Goal: Information Seeking & Learning: Learn about a topic

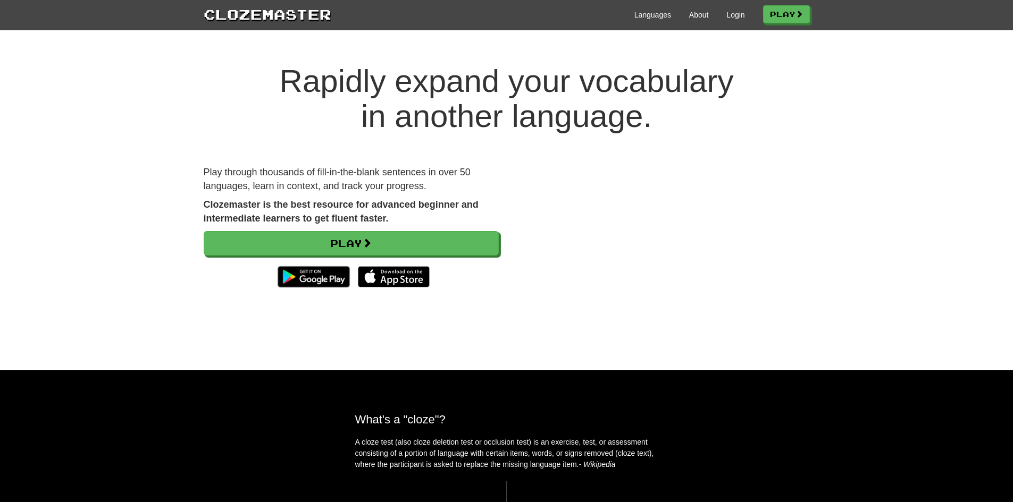
click at [409, 226] on div "Play through thousands of fill-in-the-blank sentences in over 50 languages, lea…" at bounding box center [351, 235] width 311 height 138
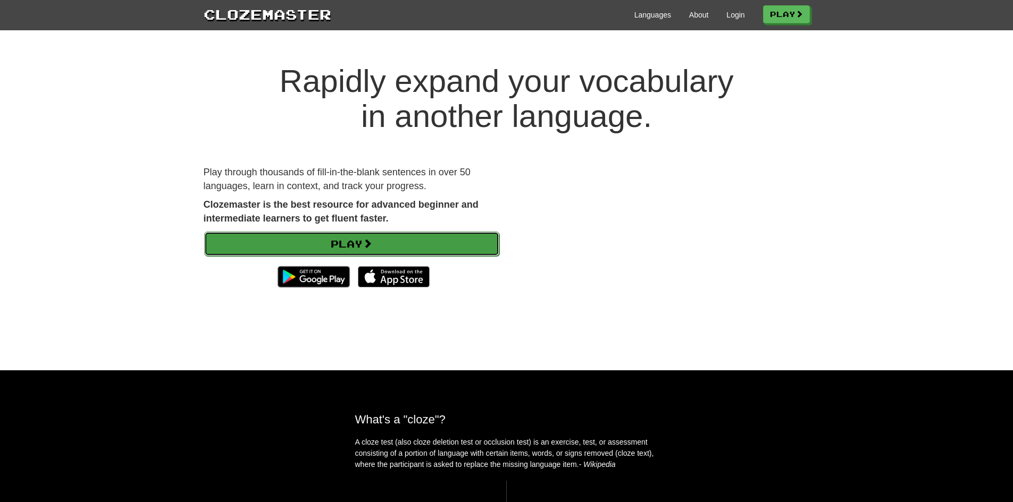
click at [406, 239] on link "Play" at bounding box center [351, 244] width 295 height 24
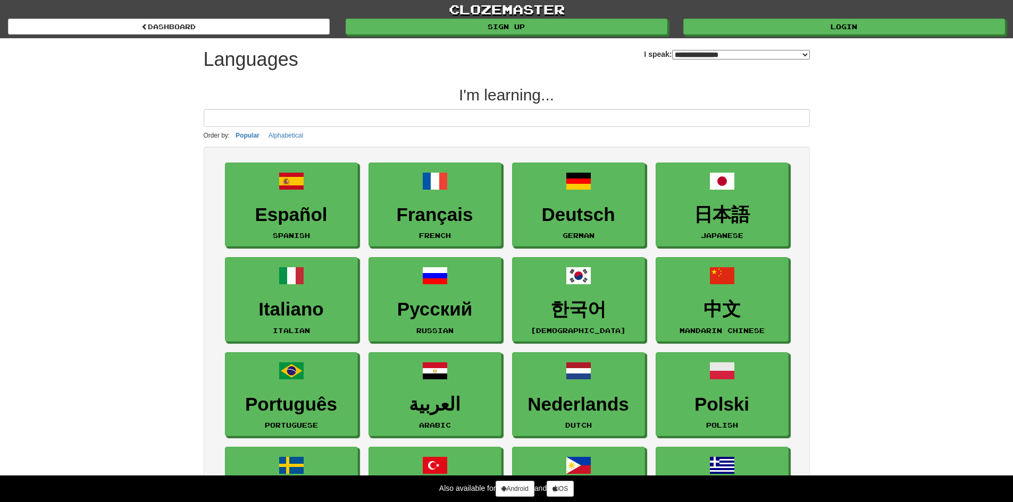
select select "*******"
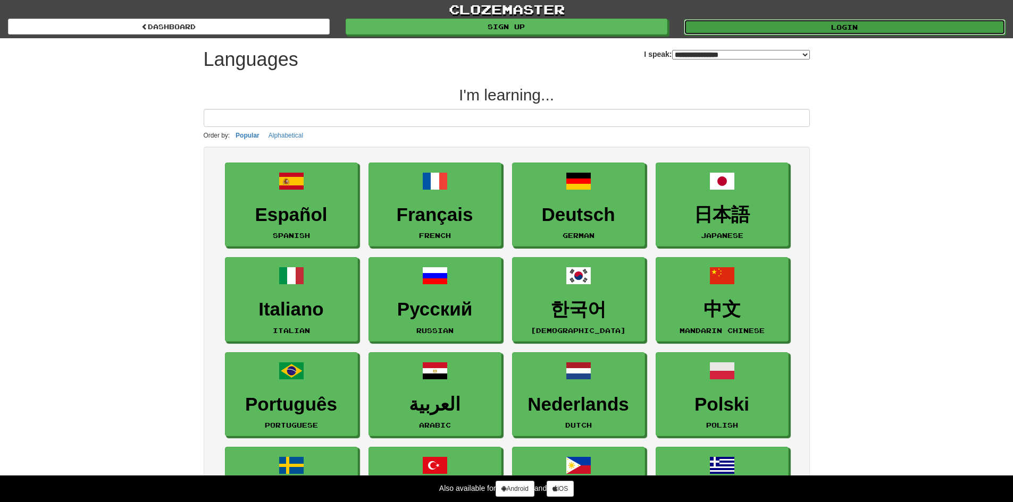
click at [836, 32] on link "Login" at bounding box center [845, 27] width 322 height 16
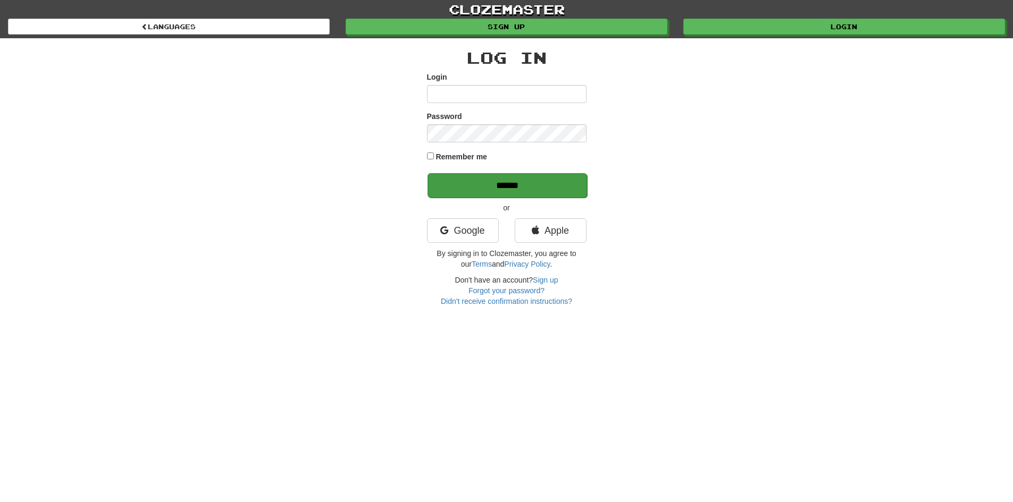
type input "**********"
click at [482, 195] on input "******" at bounding box center [507, 185] width 160 height 24
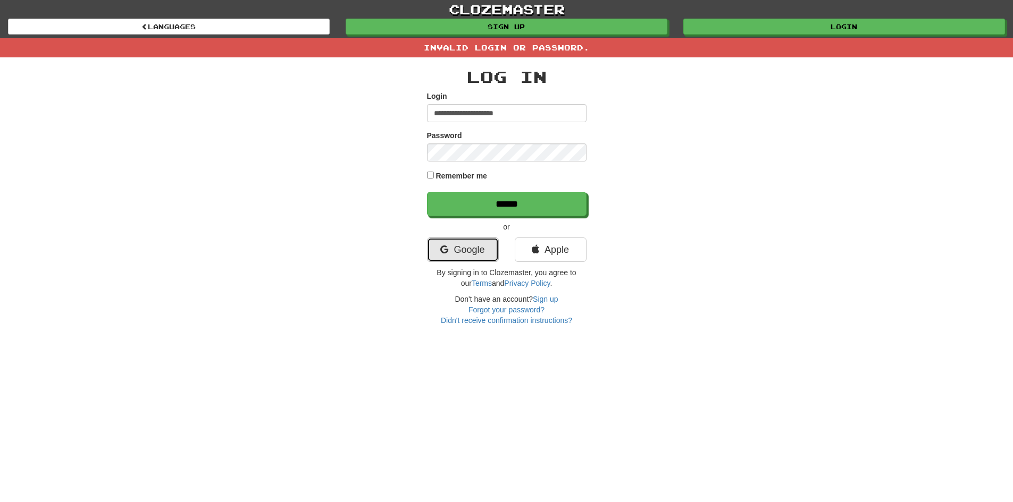
click at [457, 246] on link "Google" at bounding box center [463, 250] width 72 height 24
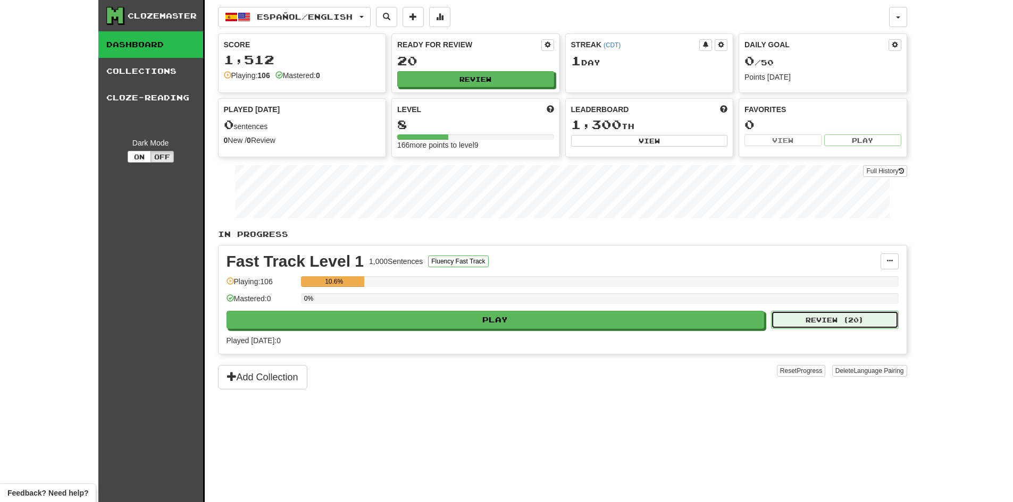
click at [820, 322] on button "Review ( 20 )" at bounding box center [835, 320] width 128 height 18
select select "**"
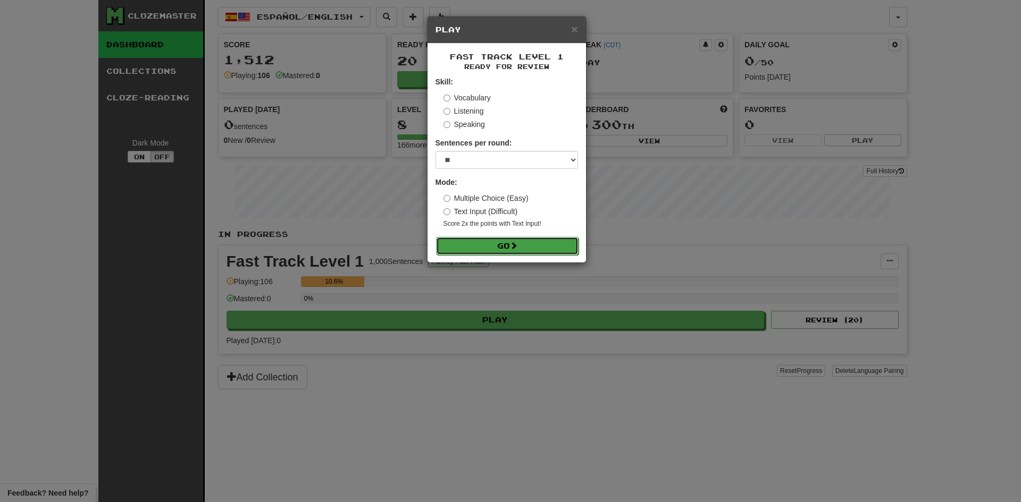
click at [520, 241] on button "Go" at bounding box center [507, 246] width 142 height 18
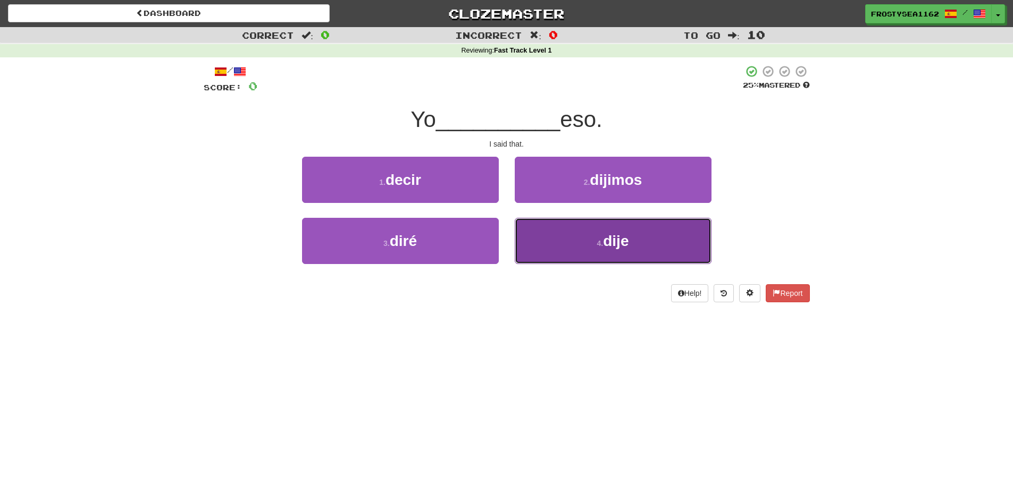
click at [571, 241] on button "4 . dije" at bounding box center [613, 241] width 197 height 46
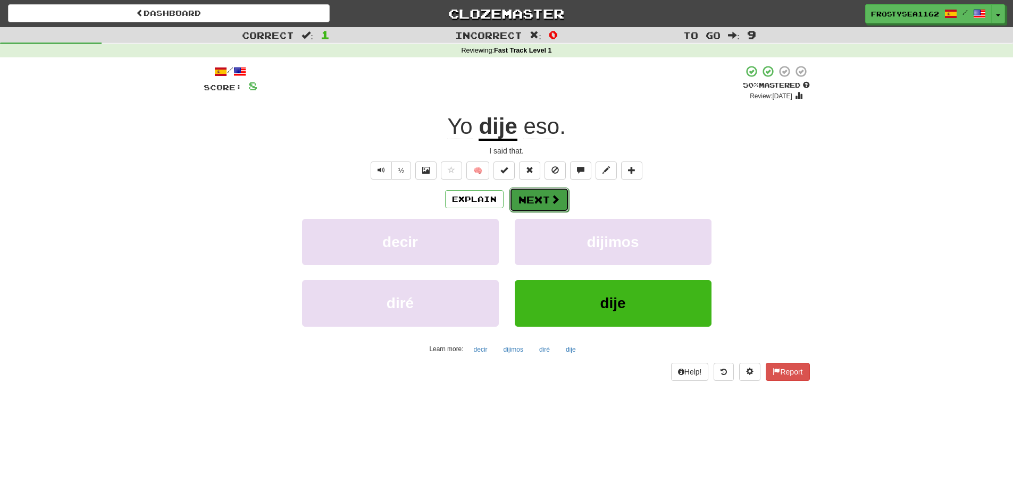
click at [553, 198] on span at bounding box center [555, 200] width 10 height 10
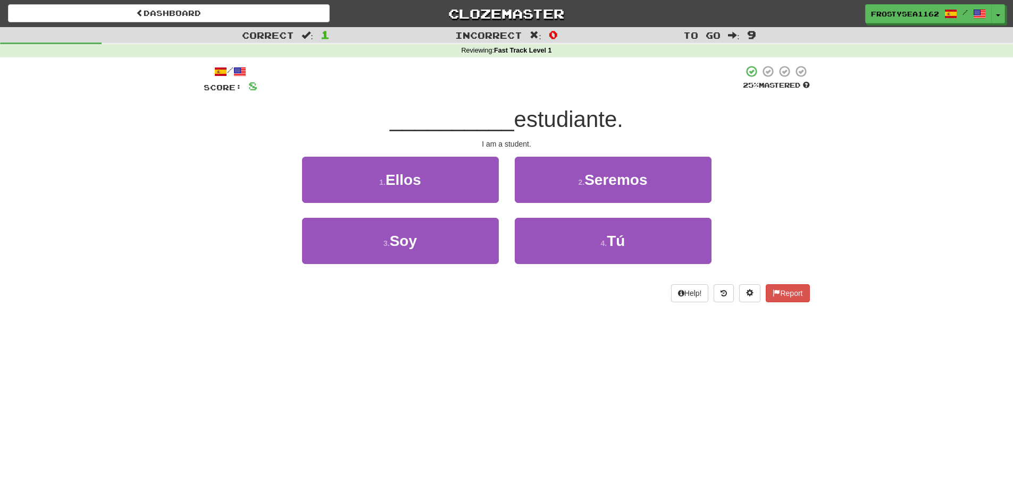
click at [405, 362] on div "Dashboard Clozemaster FrostySea1162 / Toggle Dropdown Dashboard Leaderboard Act…" at bounding box center [506, 251] width 1013 height 502
click at [387, 351] on div "Dashboard Clozemaster FrostySea1162 / Toggle Dropdown Dashboard Leaderboard Act…" at bounding box center [506, 251] width 1013 height 502
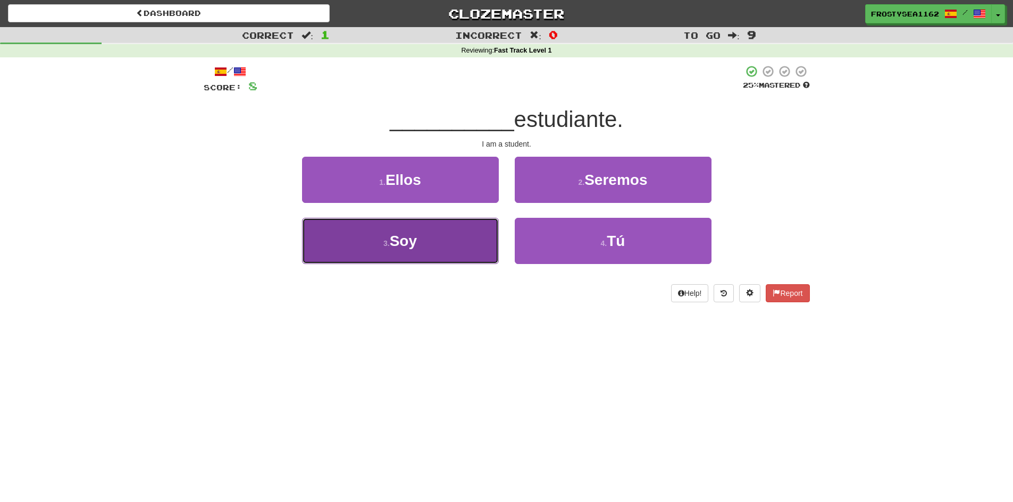
click at [435, 254] on button "3 . Soy" at bounding box center [400, 241] width 197 height 46
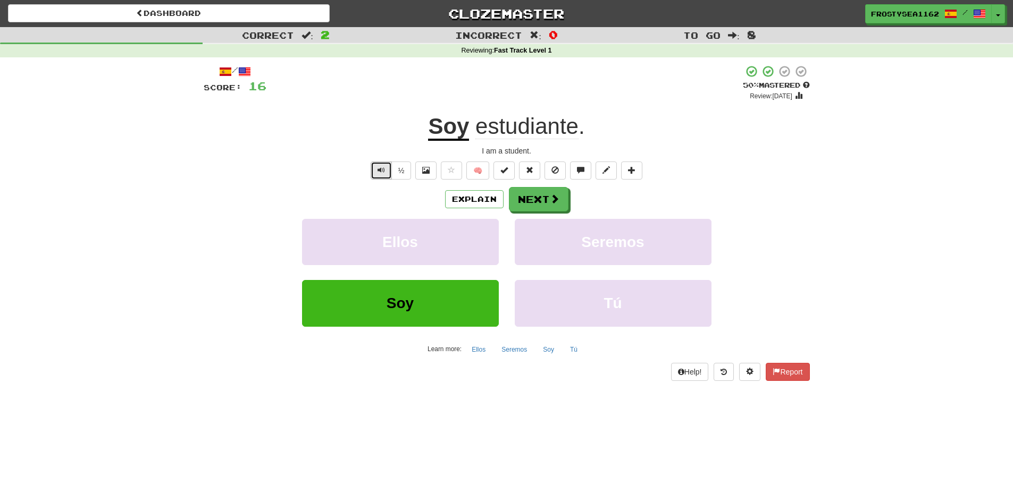
click at [371, 171] on button "Text-to-speech controls" at bounding box center [381, 171] width 21 height 18
click at [533, 202] on button "Next" at bounding box center [539, 200] width 60 height 24
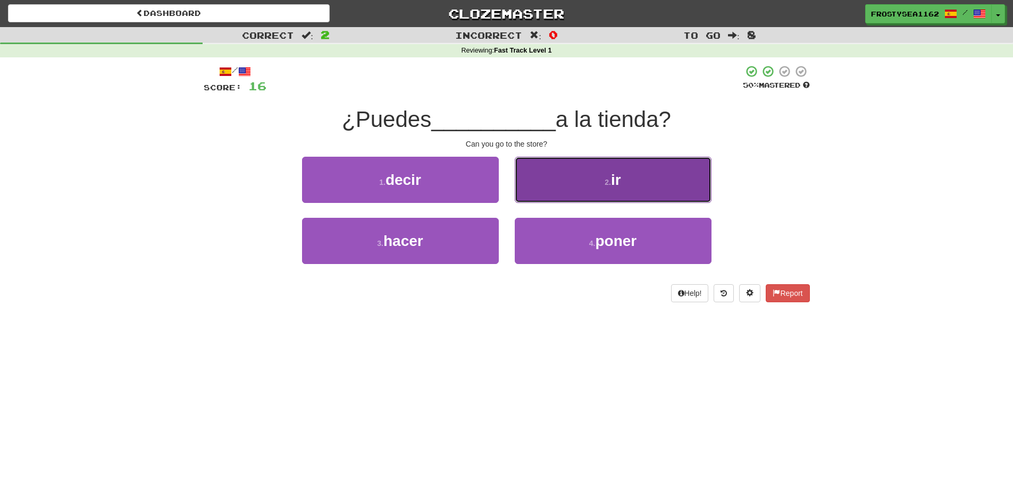
click at [567, 178] on button "2 . ir" at bounding box center [613, 180] width 197 height 46
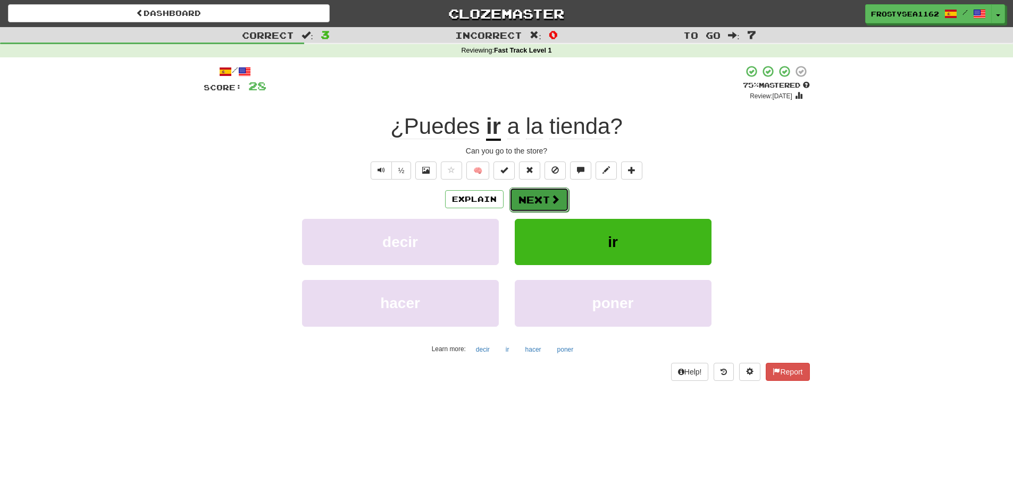
click at [550, 204] on span at bounding box center [555, 200] width 10 height 10
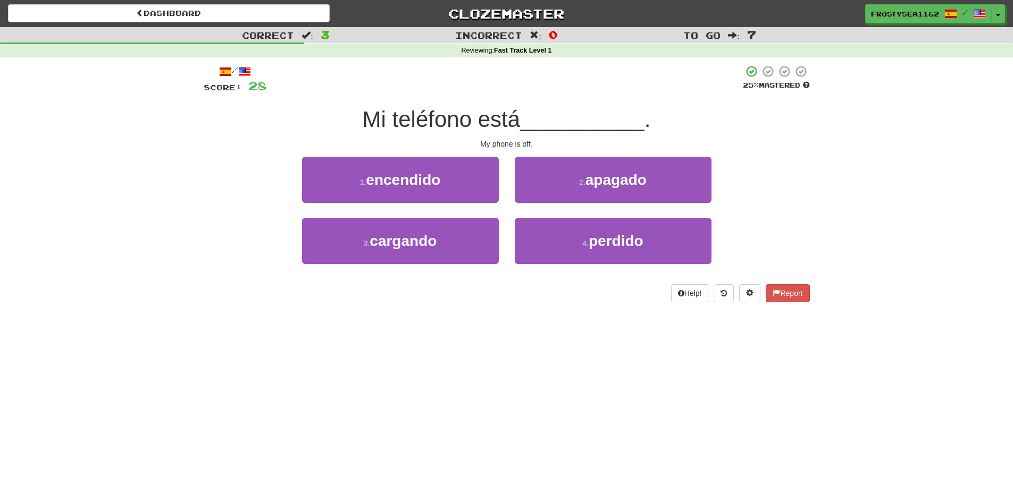
click at [494, 421] on div "Dashboard Clozemaster FrostySea1162 / Toggle Dropdown Dashboard Leaderboard Act…" at bounding box center [506, 251] width 1013 height 502
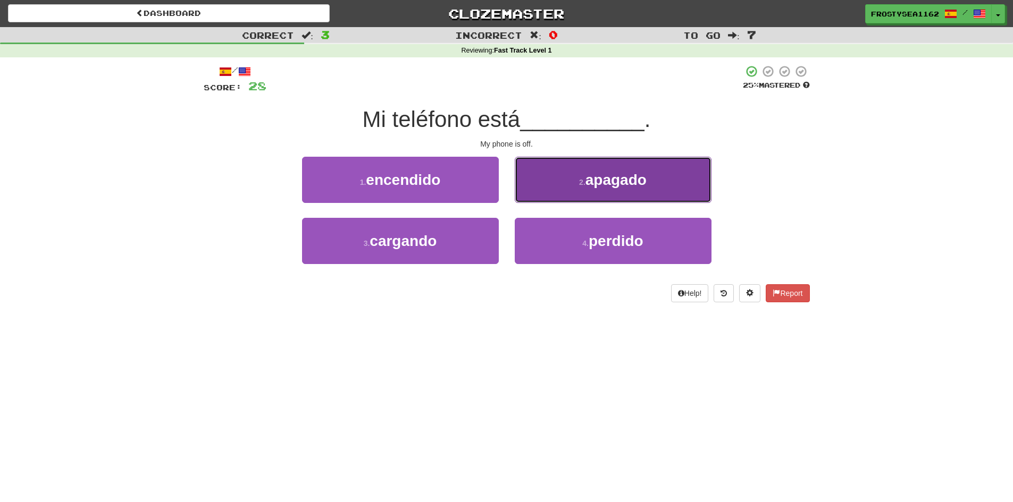
click at [649, 188] on button "2 . apagado" at bounding box center [613, 180] width 197 height 46
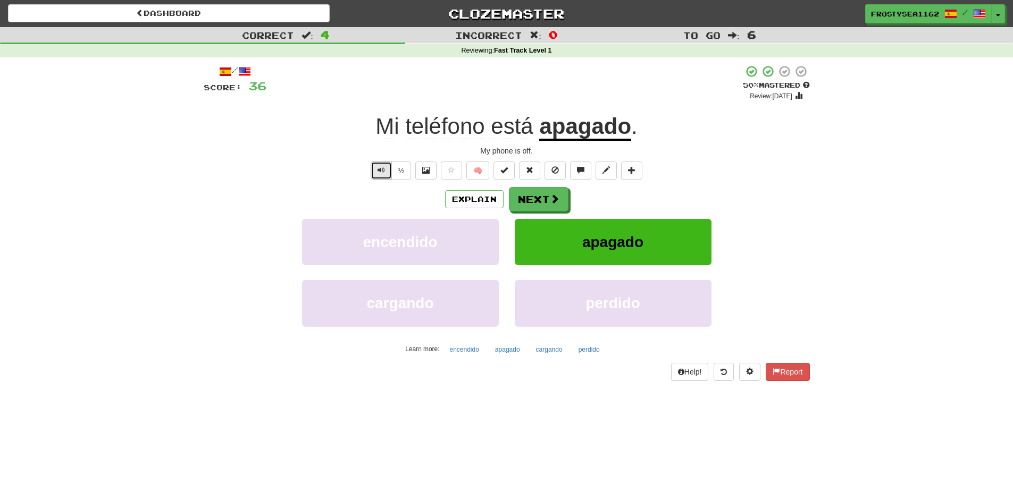
click at [383, 167] on span "Text-to-speech controls" at bounding box center [380, 169] width 7 height 7
click at [544, 203] on button "Next" at bounding box center [539, 200] width 60 height 24
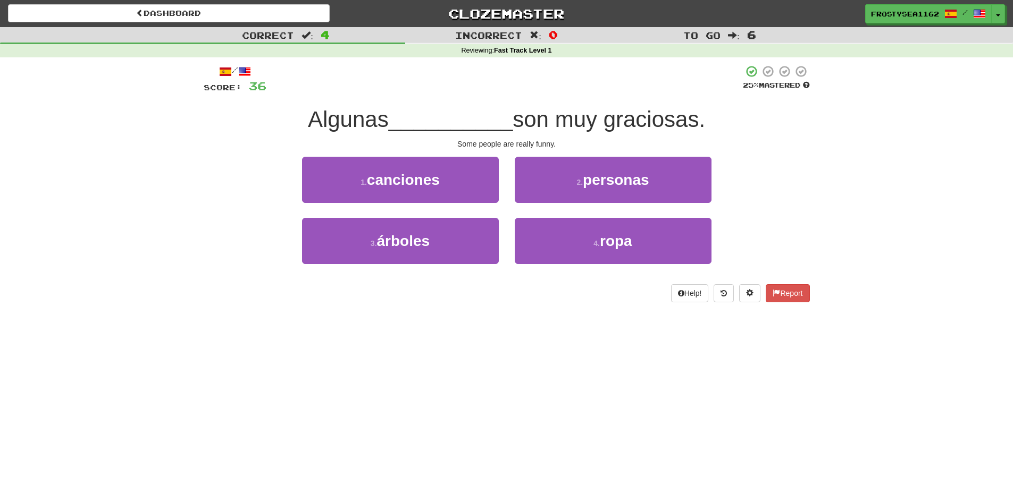
click at [336, 368] on div "Dashboard Clozemaster FrostySea1162 / Toggle Dropdown Dashboard Leaderboard Act…" at bounding box center [506, 251] width 1013 height 502
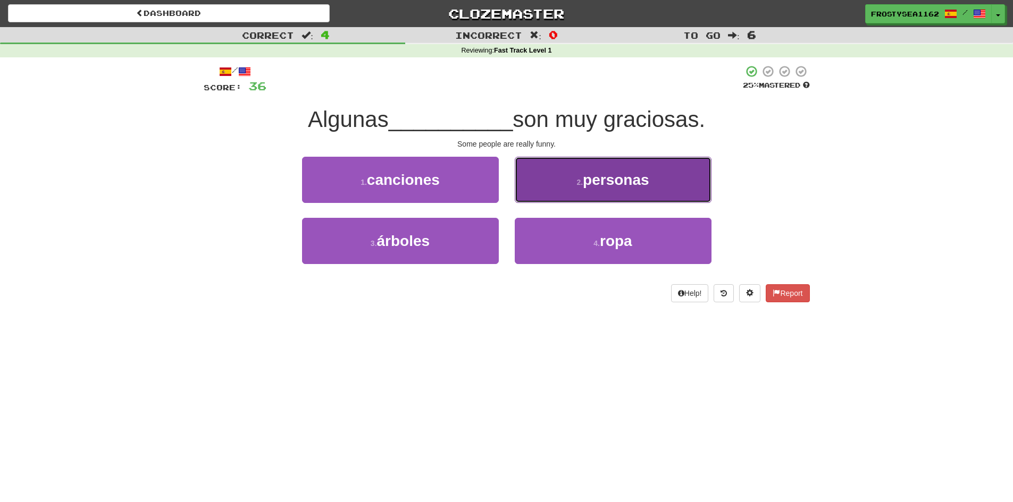
click at [605, 189] on button "2 . personas" at bounding box center [613, 180] width 197 height 46
